Goal: Find contact information: Find contact information

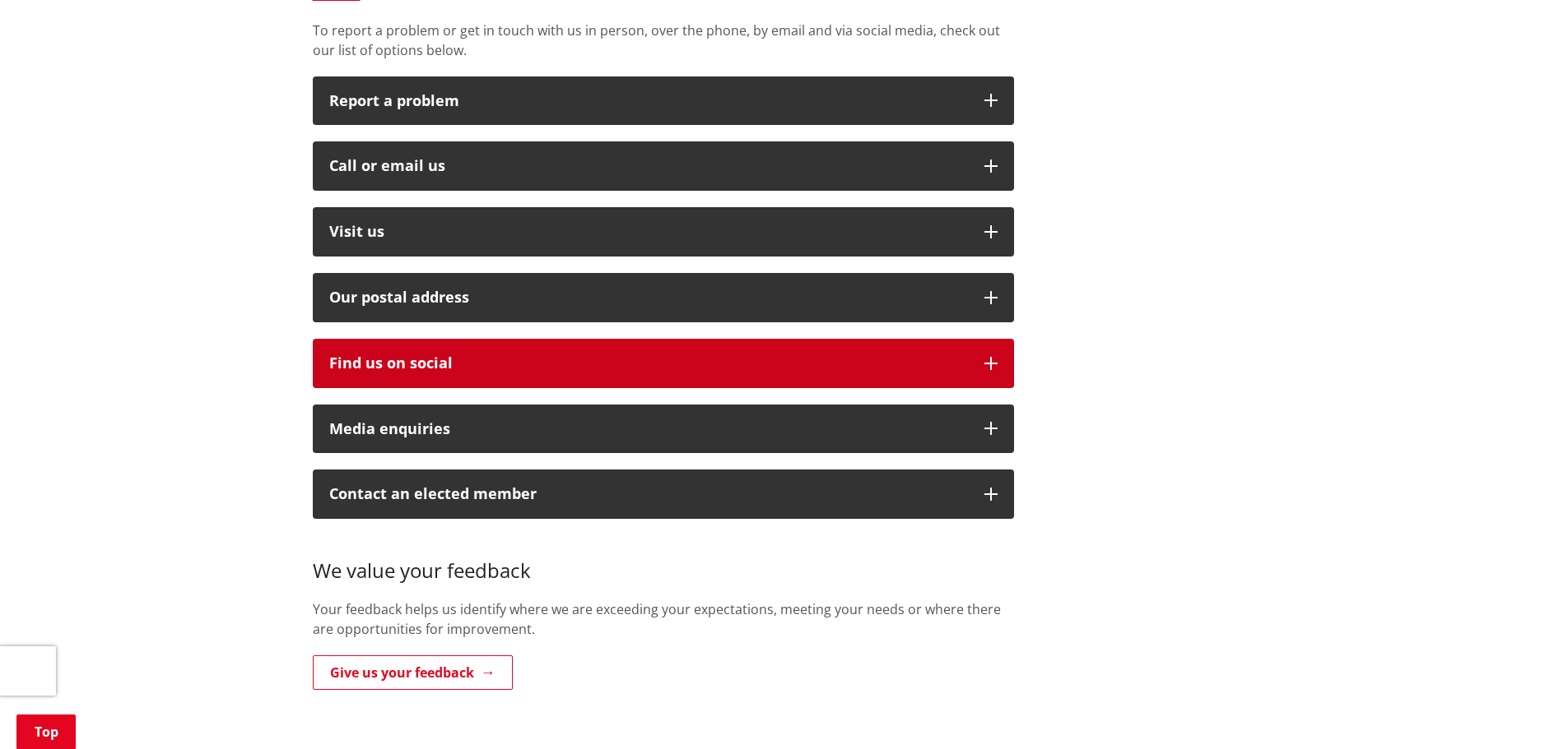
scroll to position [411, 0]
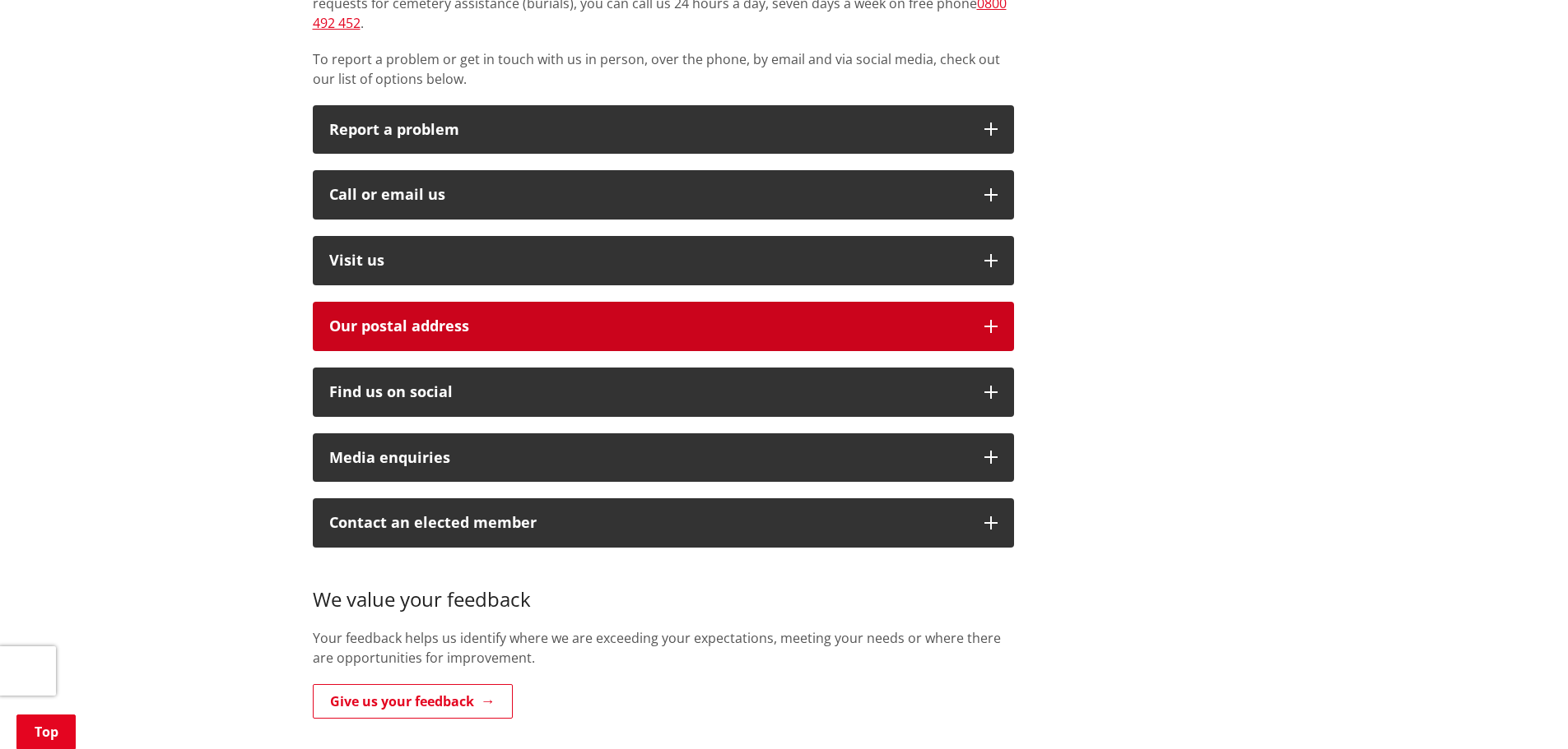
click at [359, 319] on h2 "Our postal address" at bounding box center [649, 326] width 639 height 16
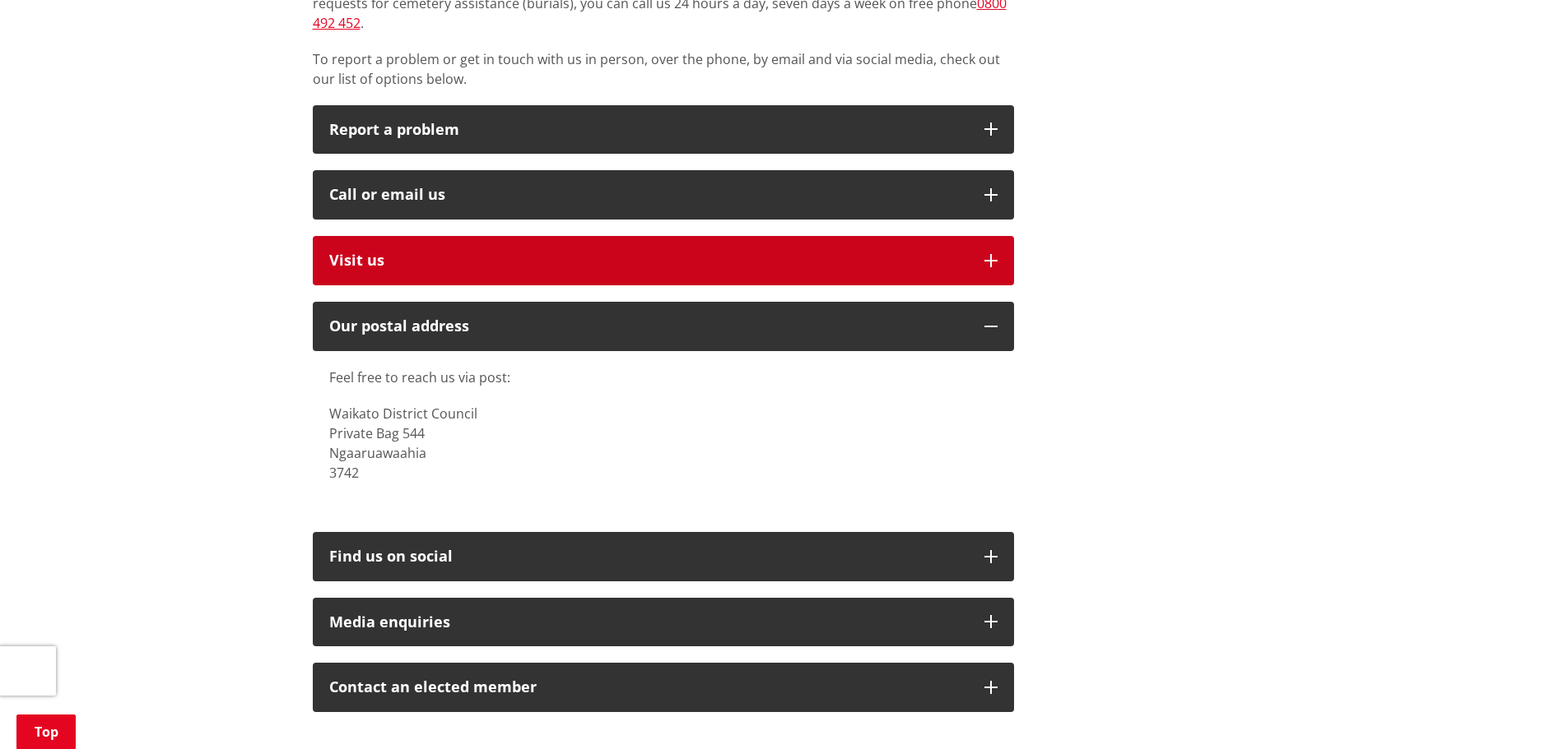
click at [352, 253] on p "Visit us" at bounding box center [649, 260] width 639 height 16
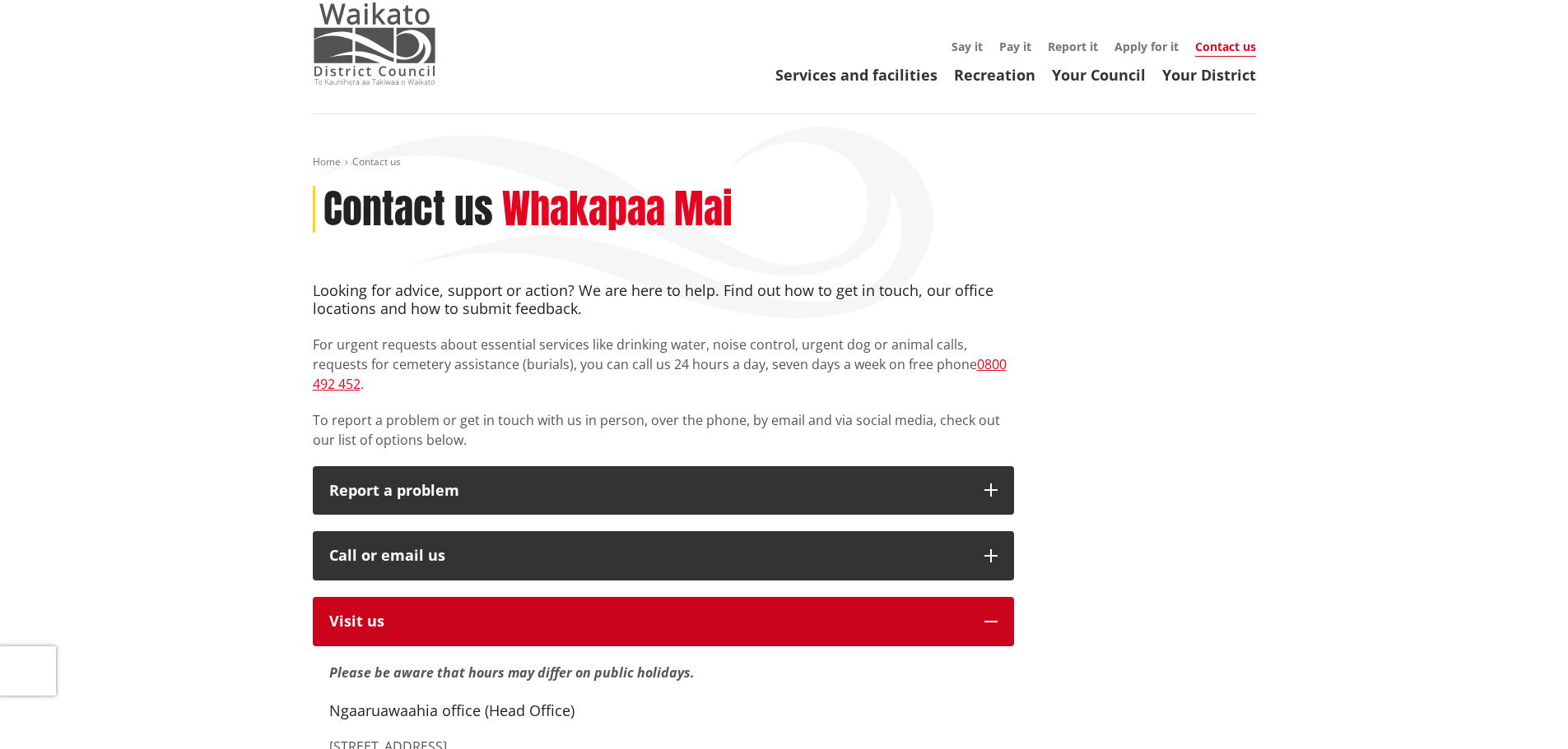
scroll to position [0, 0]
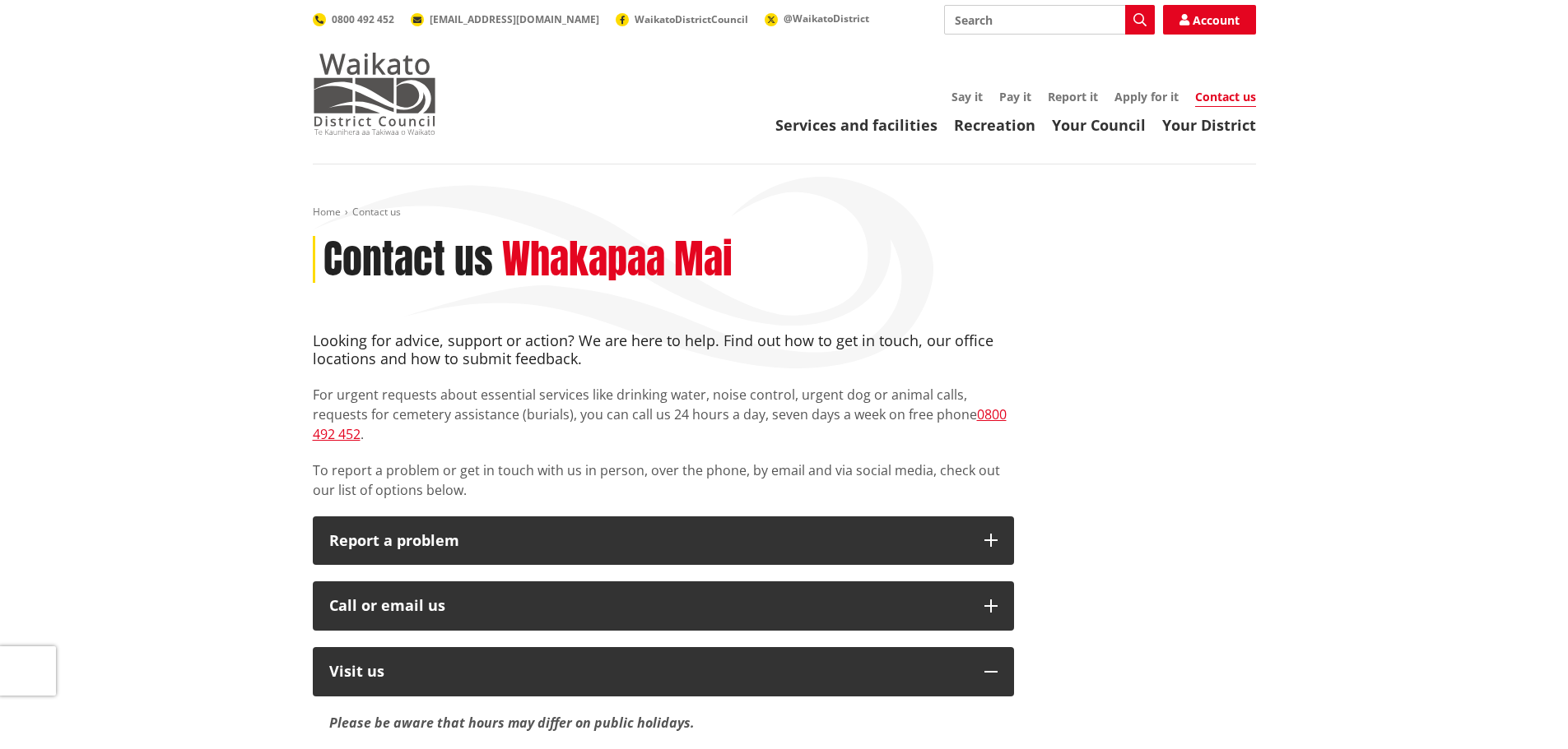
click at [373, 83] on img at bounding box center [375, 94] width 123 height 83
